Goal: Obtain resource: Obtain resource

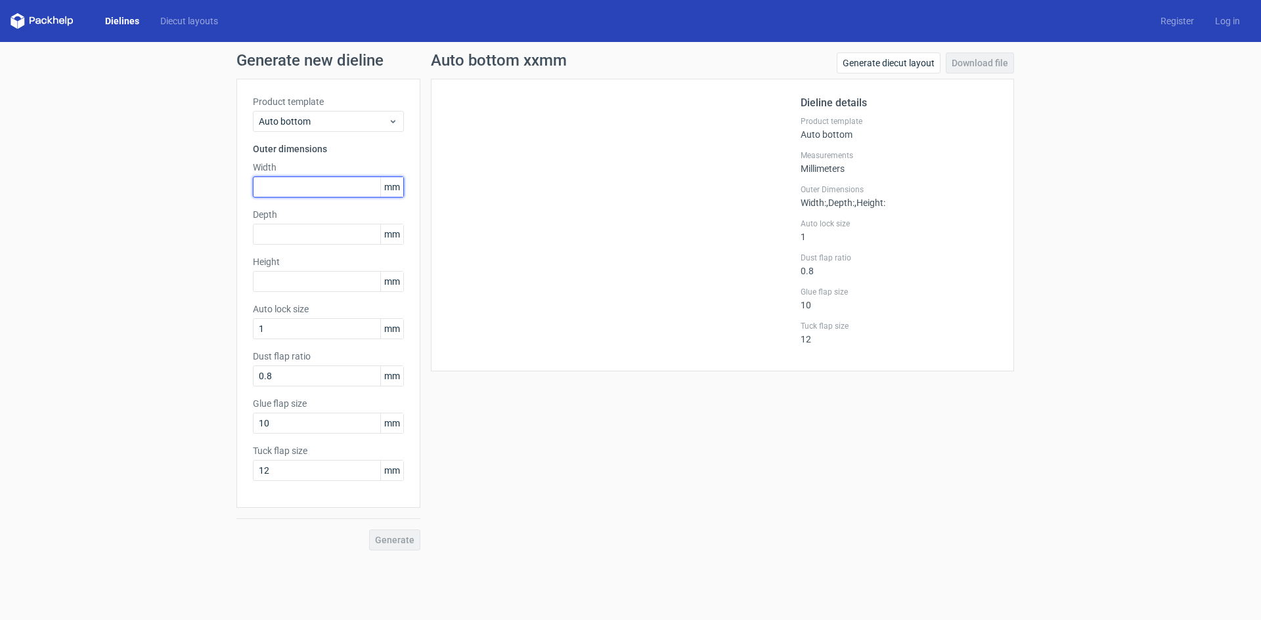
click at [303, 182] on input "text" at bounding box center [328, 187] width 151 height 21
type input "280"
click at [305, 235] on input "text" at bounding box center [328, 234] width 151 height 21
type input "280"
click at [313, 279] on input "text" at bounding box center [328, 281] width 151 height 21
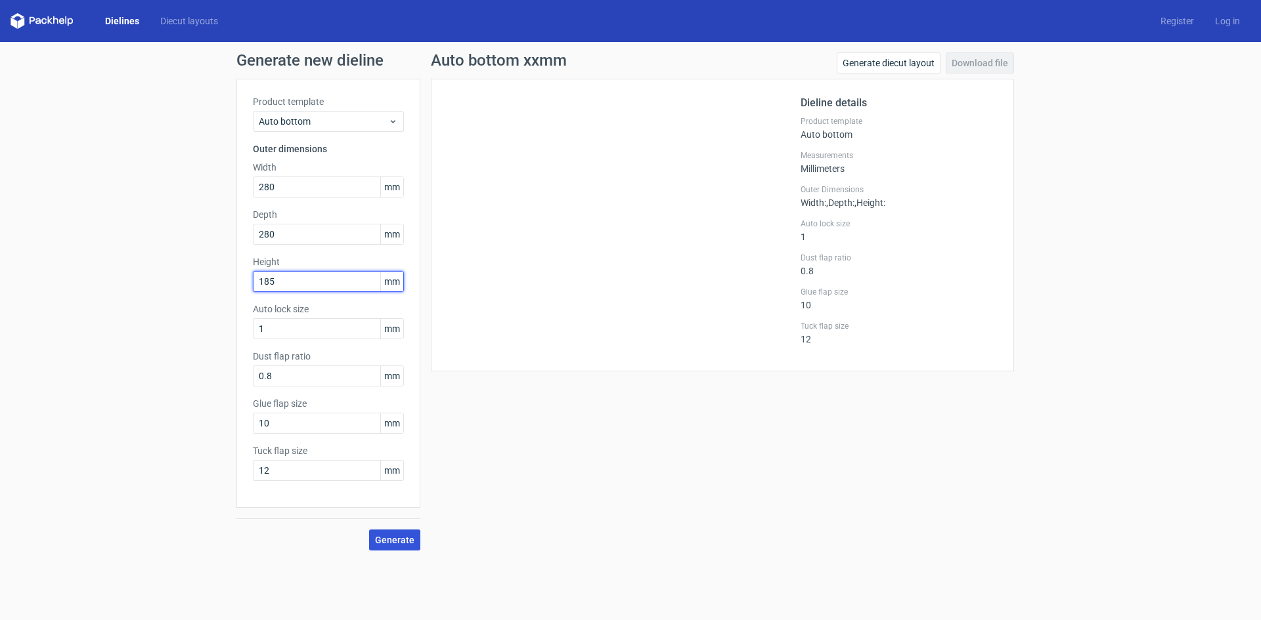
type input "185"
click at [404, 543] on span "Generate" at bounding box center [394, 540] width 39 height 9
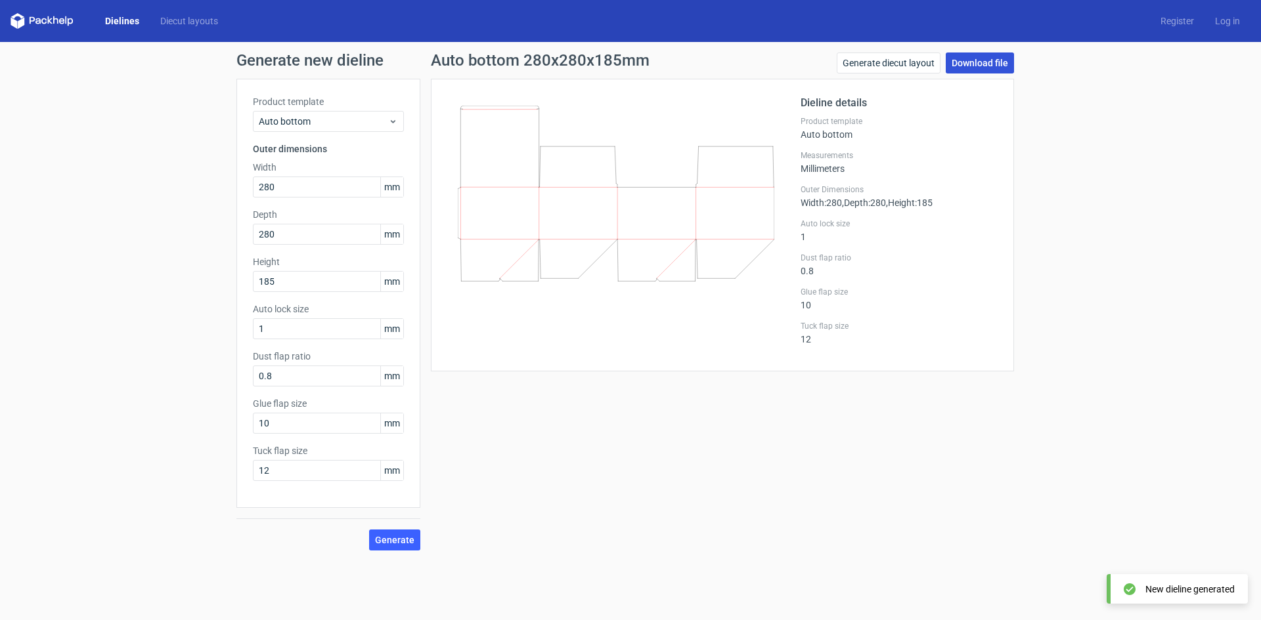
click at [962, 64] on link "Download file" at bounding box center [979, 63] width 68 height 21
drag, startPoint x: 286, startPoint y: 189, endPoint x: 215, endPoint y: 185, distance: 71.0
click at [215, 185] on div "Generate new dieline Product template Auto bottom Outer dimensions Width 280 mm…" at bounding box center [630, 301] width 1261 height 519
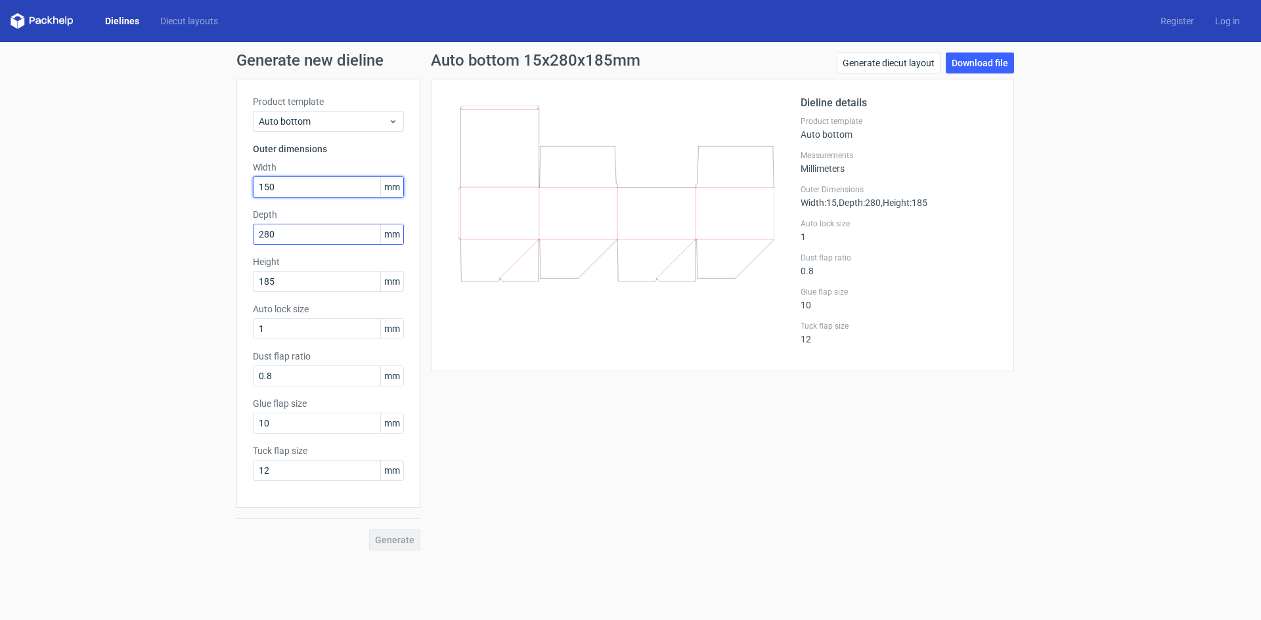
type input "150"
drag, startPoint x: 286, startPoint y: 233, endPoint x: 242, endPoint y: 228, distance: 44.9
click at [242, 228] on div "Product template Auto bottom Outer dimensions Width 150 mm Depth 280 mm Height …" at bounding box center [328, 293] width 184 height 429
type input "80"
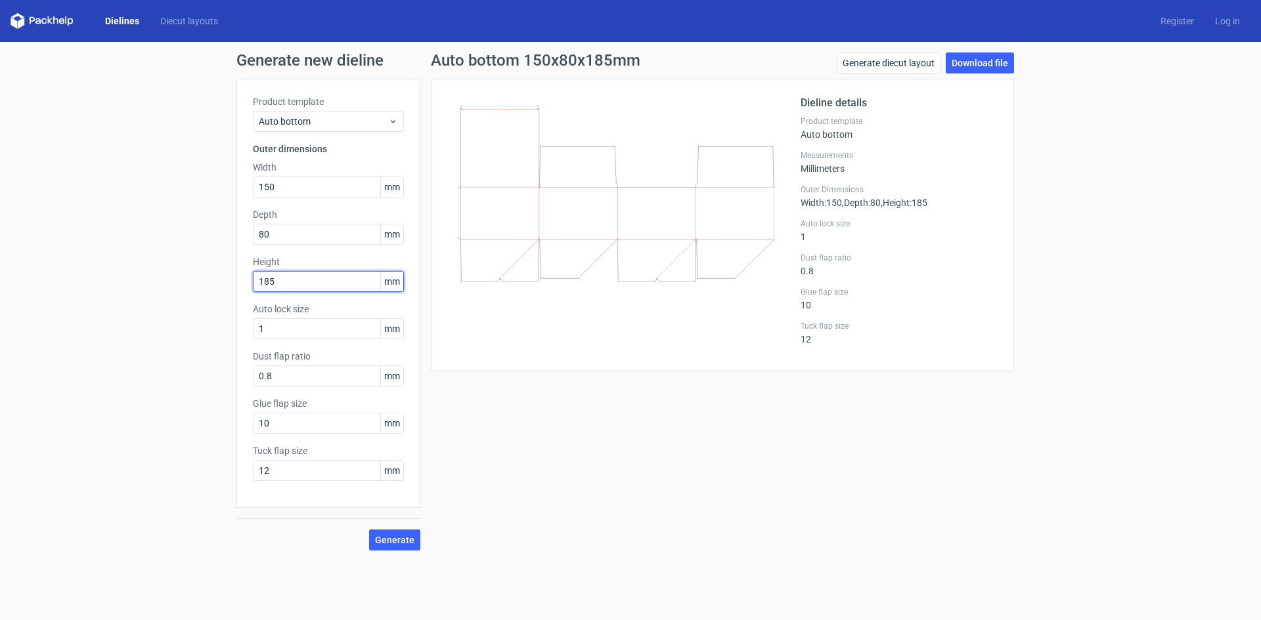
drag, startPoint x: 288, startPoint y: 284, endPoint x: 232, endPoint y: 276, distance: 56.3
click at [232, 276] on div "Generate new dieline Product template Auto bottom Outer dimensions Width 150 mm…" at bounding box center [630, 301] width 1261 height 519
type input "150"
click at [282, 231] on input "80" at bounding box center [328, 234] width 151 height 21
click at [393, 543] on span "Generate" at bounding box center [394, 540] width 39 height 9
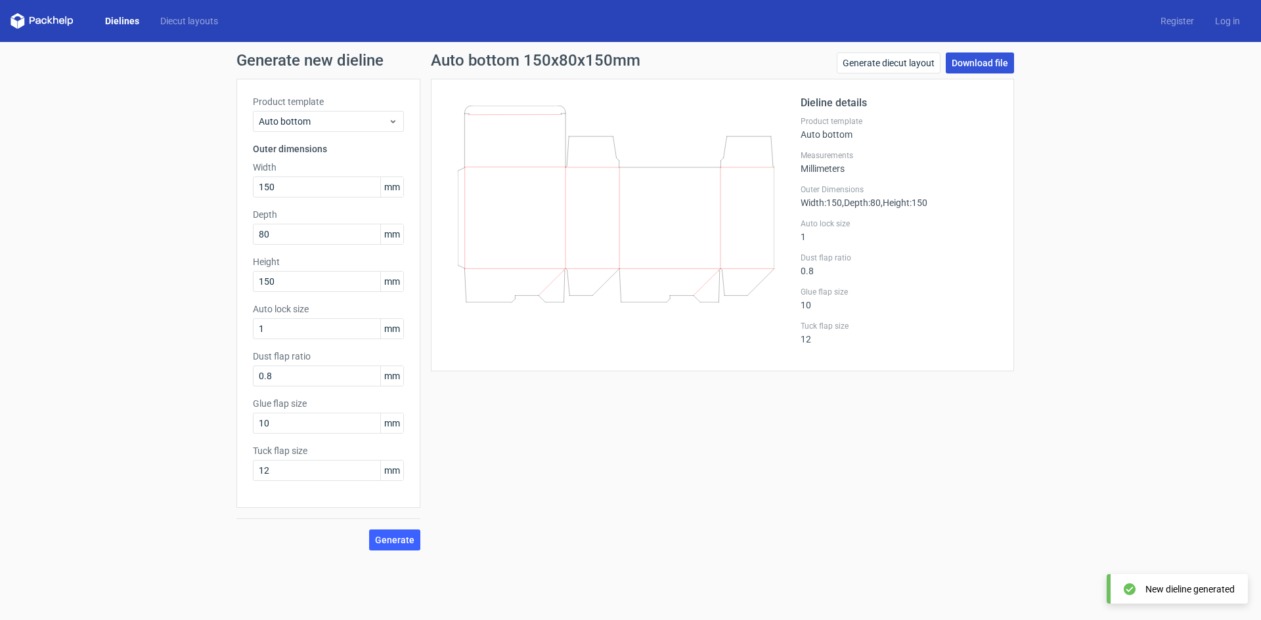
click at [978, 61] on link "Download file" at bounding box center [979, 63] width 68 height 21
click at [50, 22] on polygon at bounding box center [49, 20] width 5 height 8
click at [105, 19] on link "Dielines" at bounding box center [122, 20] width 55 height 13
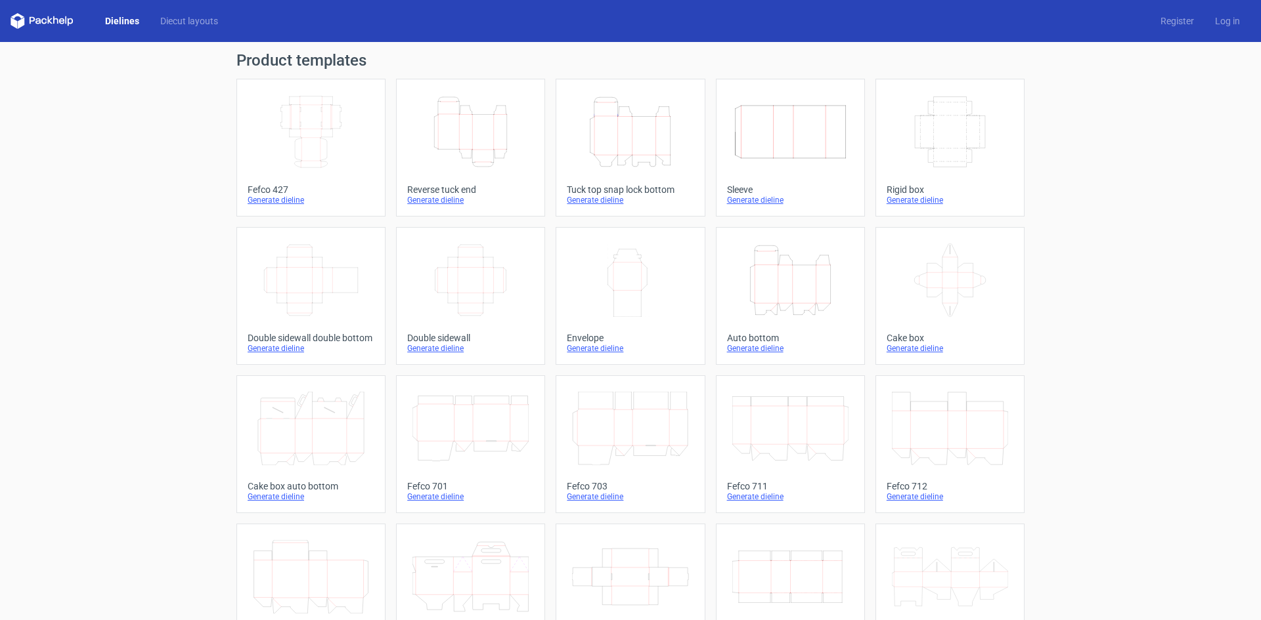
click at [785, 287] on icon "Height Depth Width" at bounding box center [790, 281] width 116 height 74
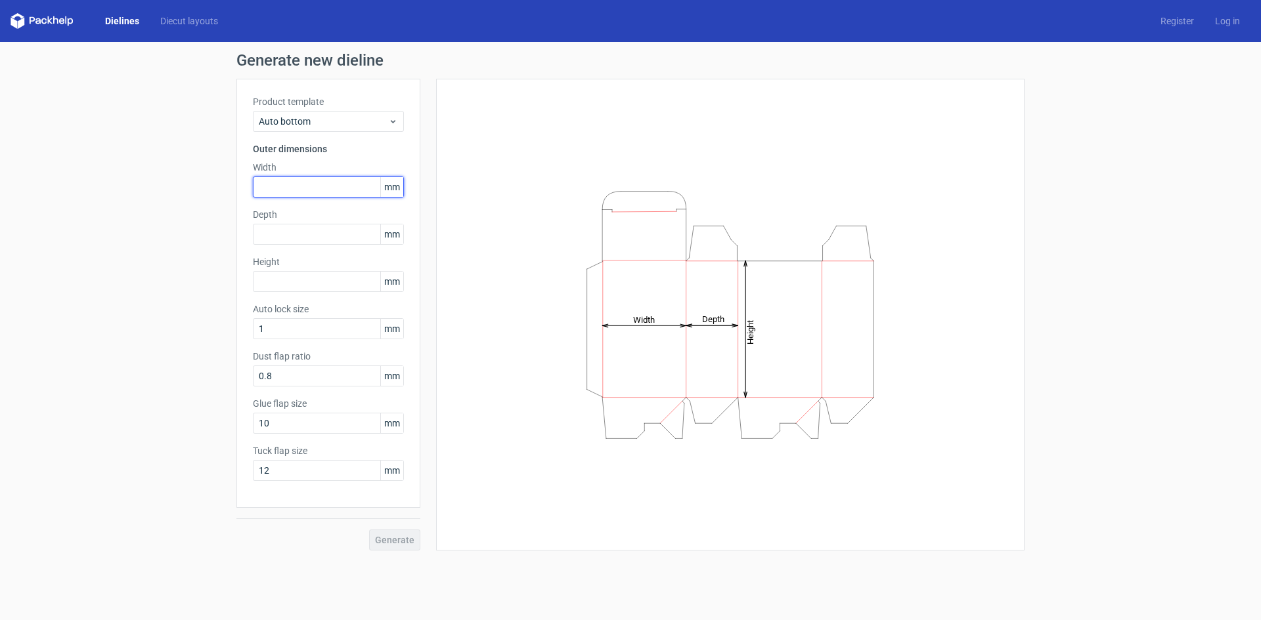
click at [318, 186] on input "text" at bounding box center [328, 187] width 151 height 21
click at [332, 129] on div "Auto bottom" at bounding box center [328, 121] width 151 height 21
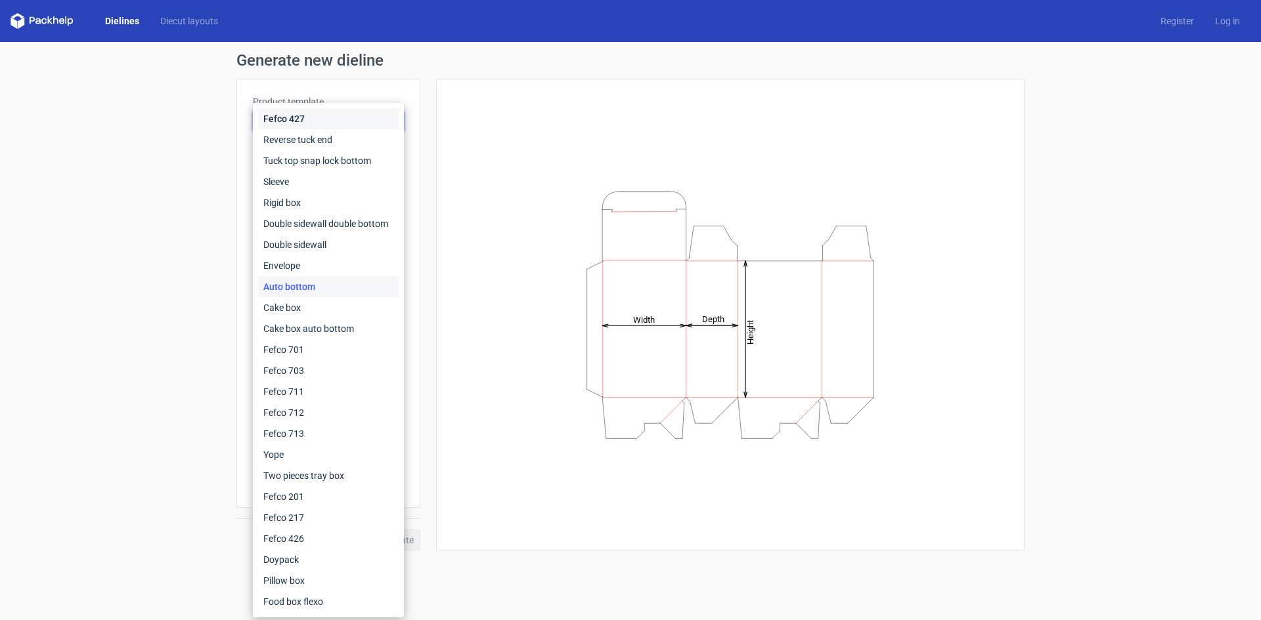
click at [332, 129] on div "Fefco 427" at bounding box center [328, 118] width 140 height 21
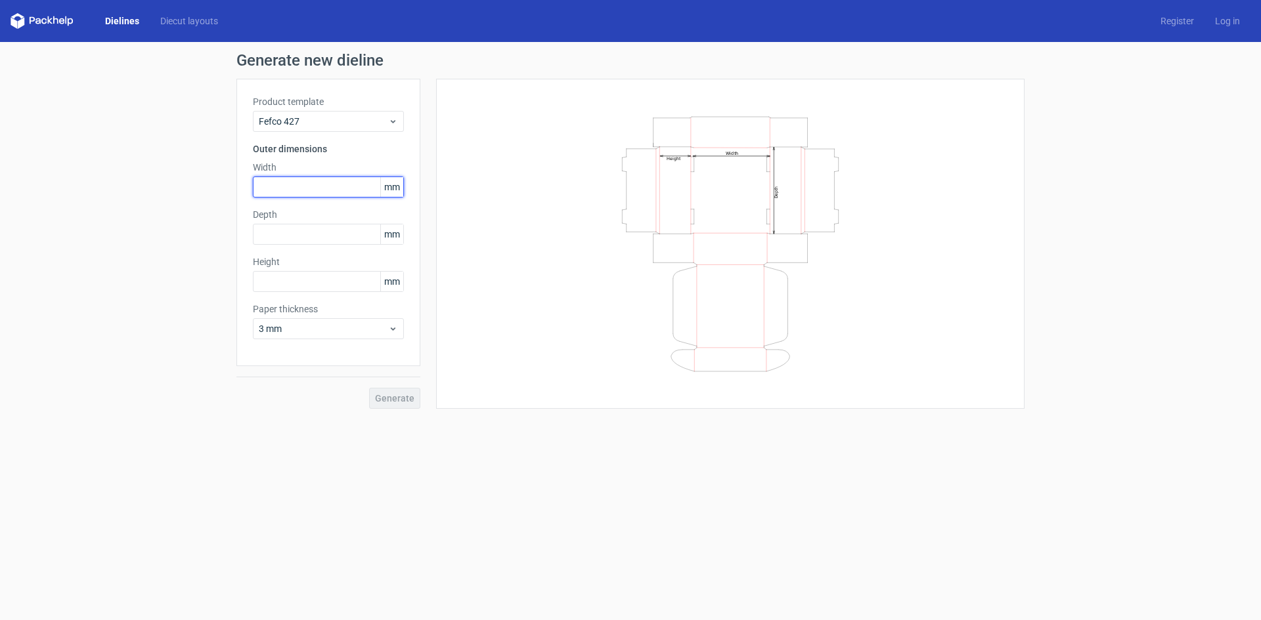
click at [298, 187] on input "text" at bounding box center [328, 187] width 151 height 21
click at [292, 123] on span "Fefco 427" at bounding box center [323, 121] width 129 height 13
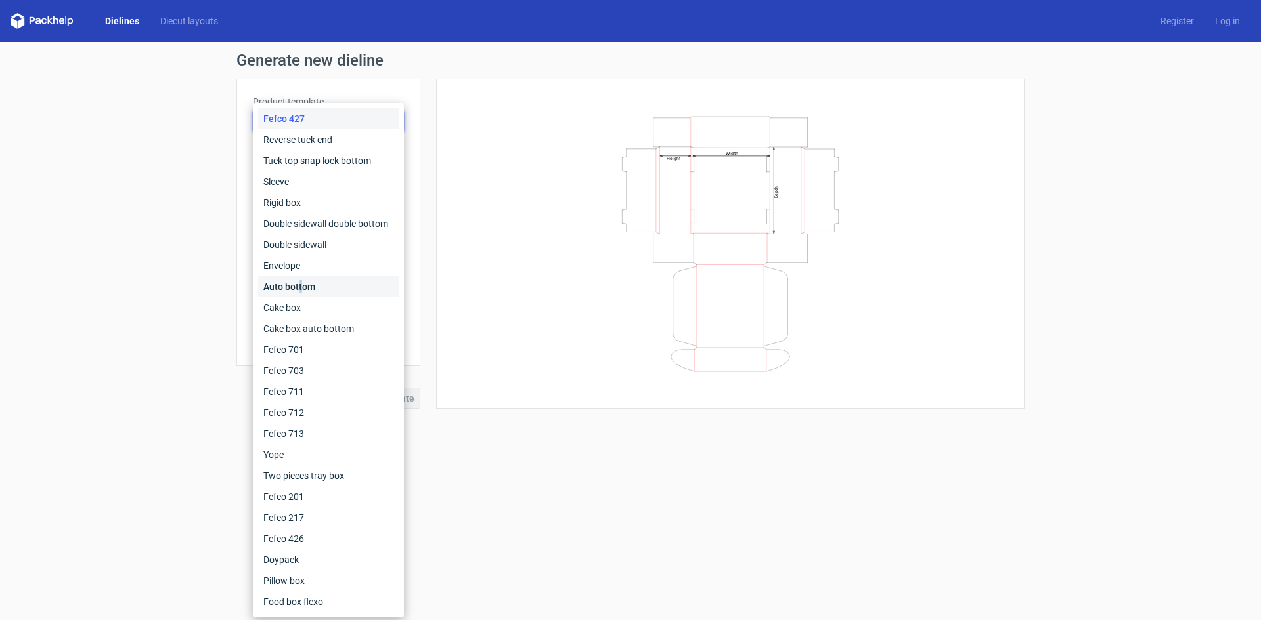
click at [299, 287] on div "Auto bottom" at bounding box center [328, 286] width 140 height 21
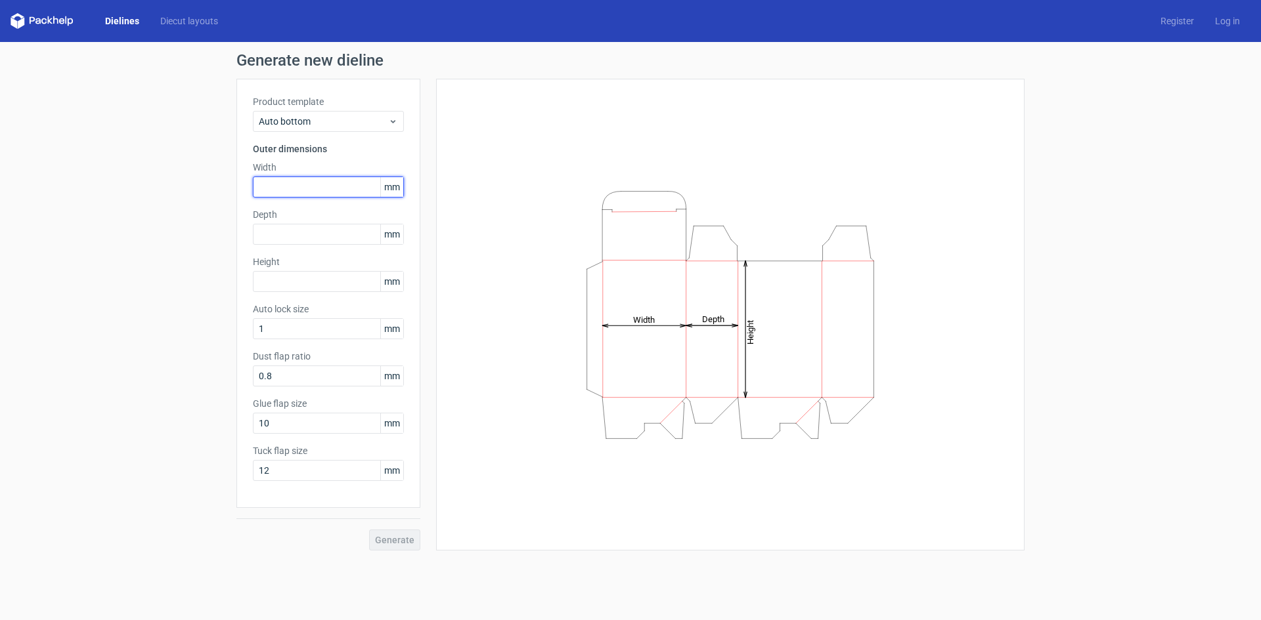
click at [287, 191] on input "text" at bounding box center [328, 187] width 151 height 21
type input "280"
click at [289, 221] on label "Depth" at bounding box center [328, 214] width 151 height 13
click at [288, 241] on input "text" at bounding box center [328, 234] width 151 height 21
type input "280"
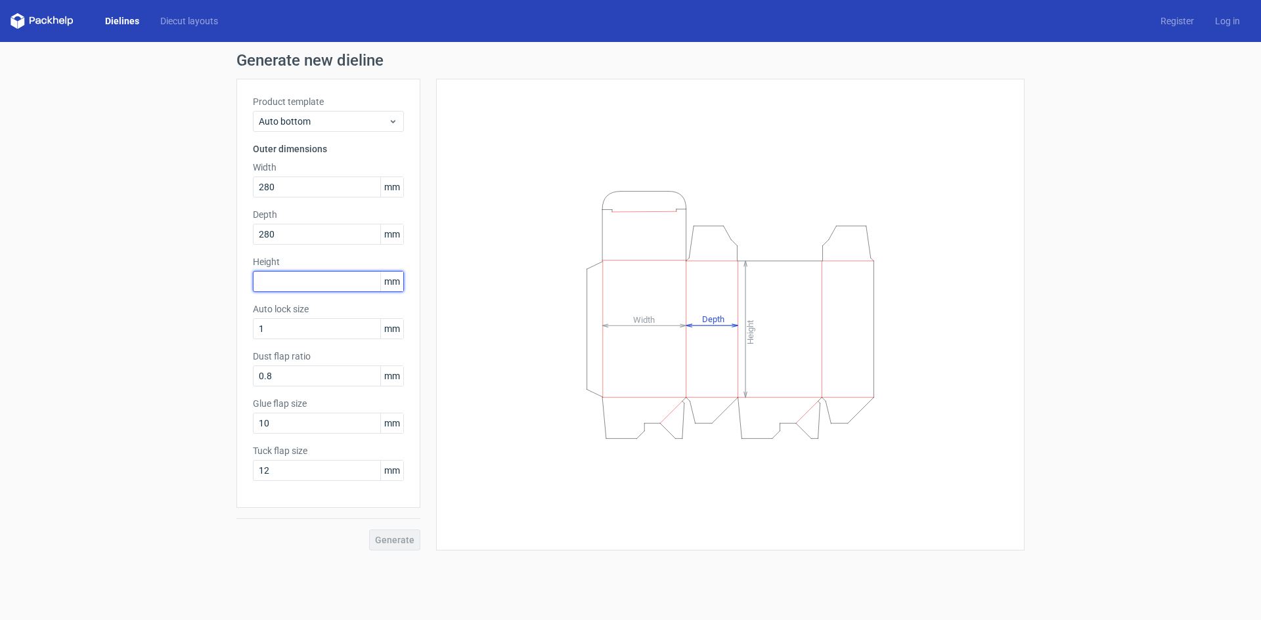
click at [287, 284] on input "text" at bounding box center [328, 281] width 151 height 21
type input "185"
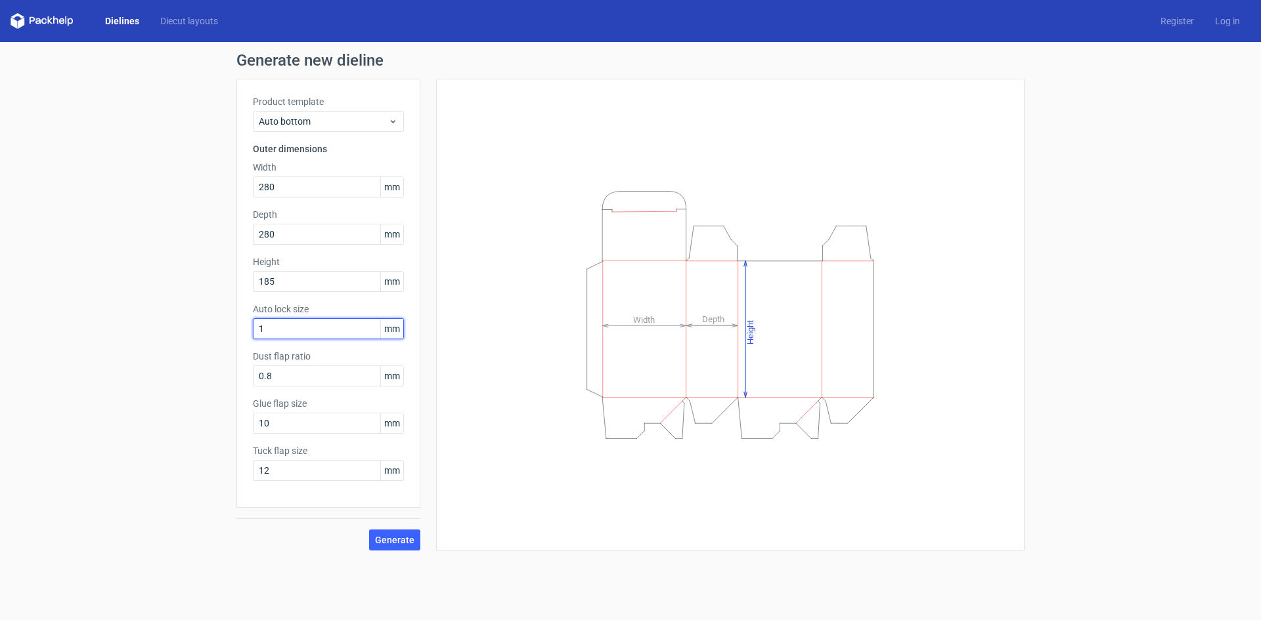
click at [290, 330] on input "1" at bounding box center [328, 328] width 151 height 21
click at [389, 540] on span "Generate" at bounding box center [394, 540] width 39 height 9
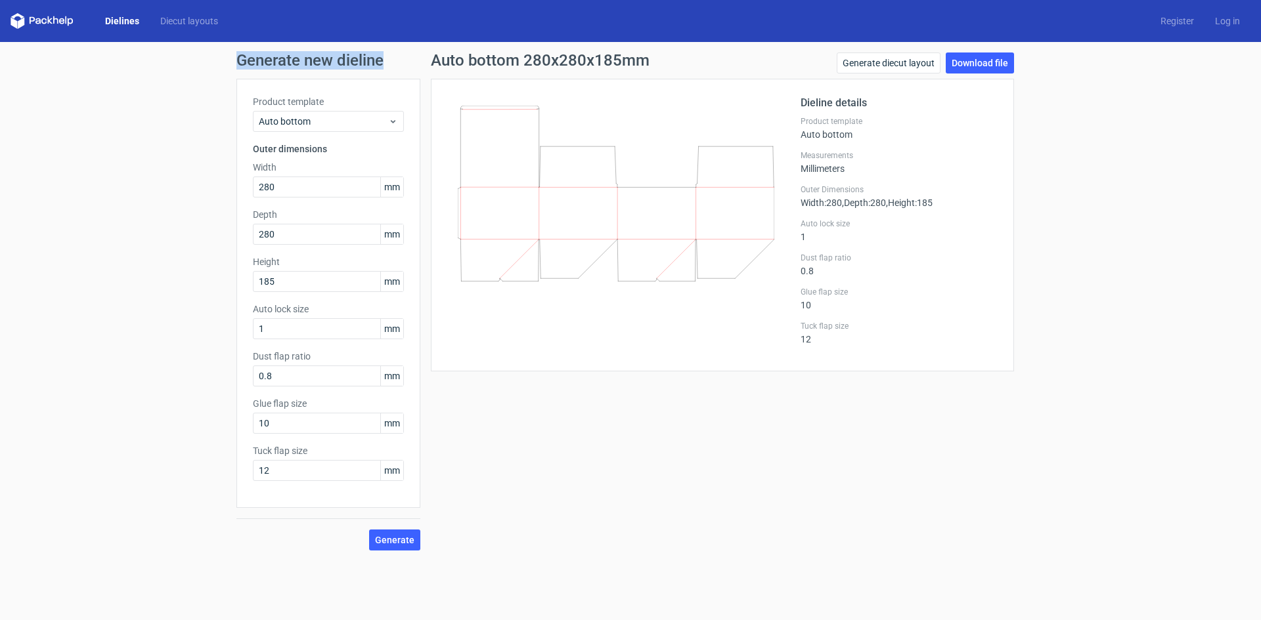
drag, startPoint x: 239, startPoint y: 60, endPoint x: 382, endPoint y: 62, distance: 143.1
click at [382, 62] on h1 "Generate new dieline" at bounding box center [630, 61] width 788 height 16
copy h1 "Generate new dieline"
click at [981, 64] on link "Download file" at bounding box center [979, 63] width 68 height 21
click at [1115, 193] on div "Generate new dieline Product template Auto bottom Outer dimensions Width 280 mm…" at bounding box center [630, 301] width 1261 height 519
